Goal: Information Seeking & Learning: Learn about a topic

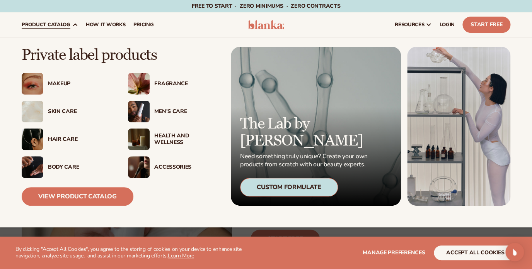
click at [59, 83] on div "Makeup" at bounding box center [80, 84] width 65 height 7
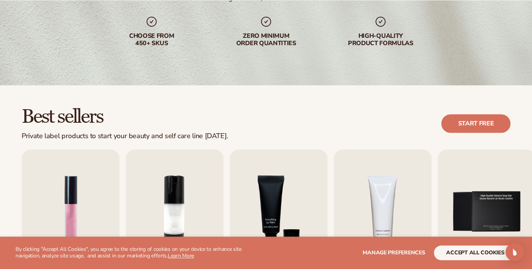
scroll to position [142, 0]
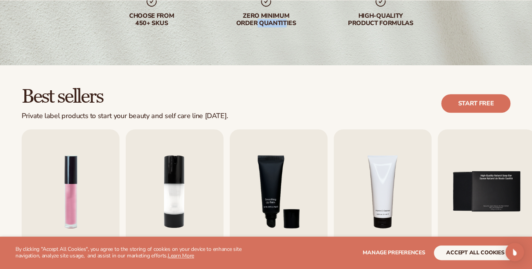
drag, startPoint x: 256, startPoint y: 19, endPoint x: 286, endPoint y: 20, distance: 29.8
click at [286, 20] on div "Zero minimum order quantities" at bounding box center [265, 19] width 99 height 15
click at [291, 69] on div "Best sellers Private label products to start your beauty and self care line tod…" at bounding box center [266, 203] width 532 height 277
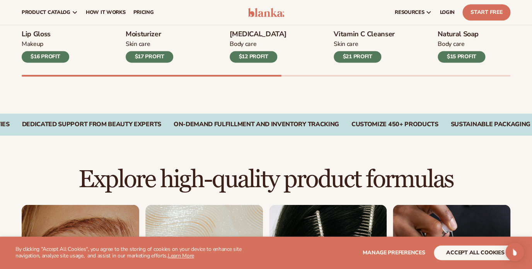
scroll to position [254, 0]
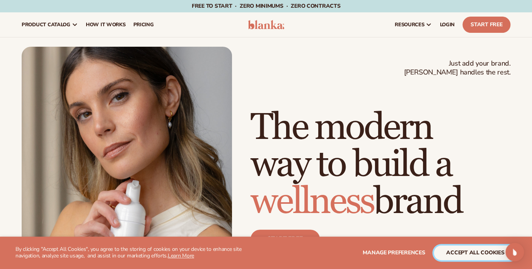
click at [483, 253] on button "accept all cookies" at bounding box center [475, 253] width 83 height 15
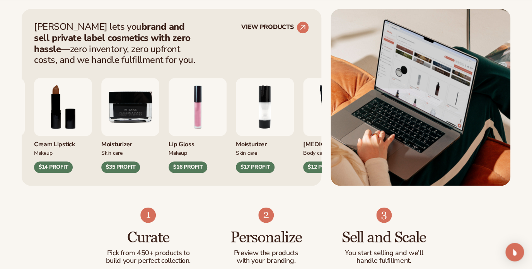
scroll to position [315, 0]
